Goal: Information Seeking & Learning: Check status

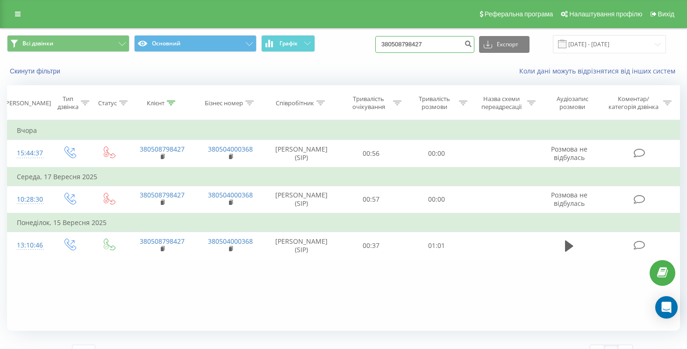
click at [436, 39] on input "380508798427" at bounding box center [425, 44] width 99 height 17
paste input "685449118"
type input "380685449118"
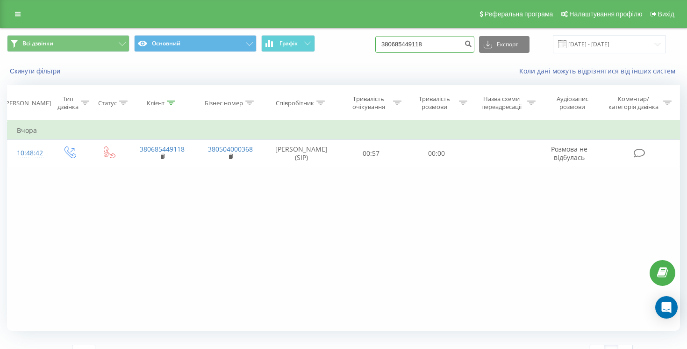
click at [415, 44] on input "380685449118" at bounding box center [425, 44] width 99 height 17
paste input "503461797"
type input "380503461797"
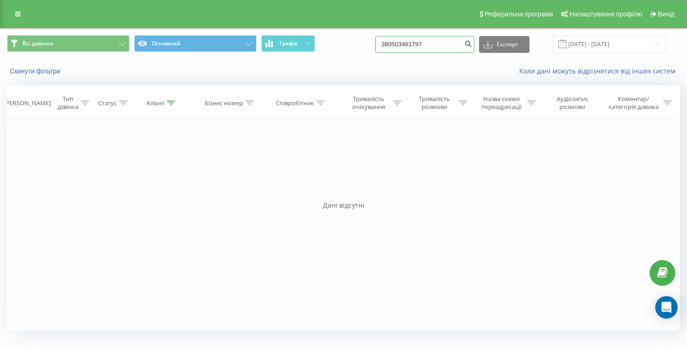
click at [463, 43] on input "380503461797" at bounding box center [425, 44] width 99 height 17
paste input "983388762"
type input "380983388762"
